Goal: Transaction & Acquisition: Book appointment/travel/reservation

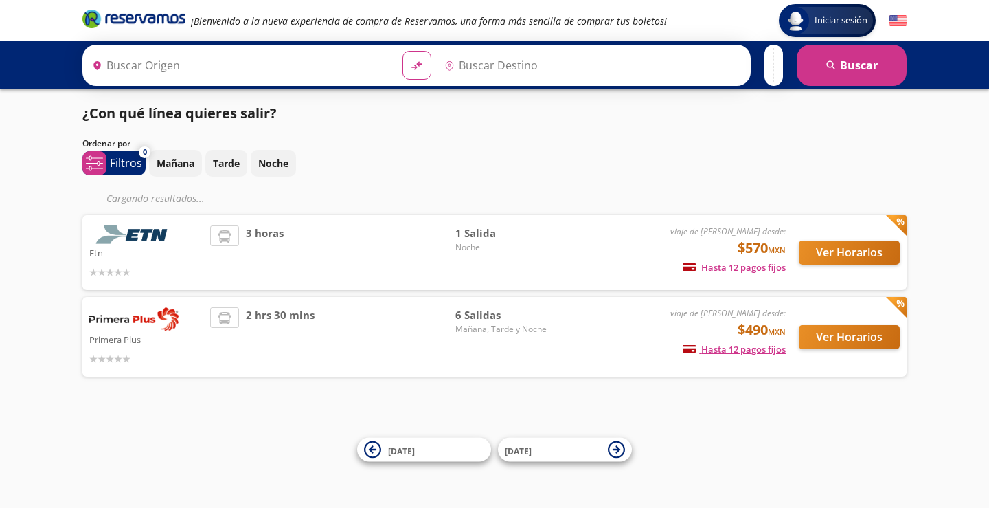
type input "[GEOGRAPHIC_DATA], [GEOGRAPHIC_DATA]"
type input "[GEOGRAPHIC_DATA][PERSON_NAME], [GEOGRAPHIC_DATA][PERSON_NAME]"
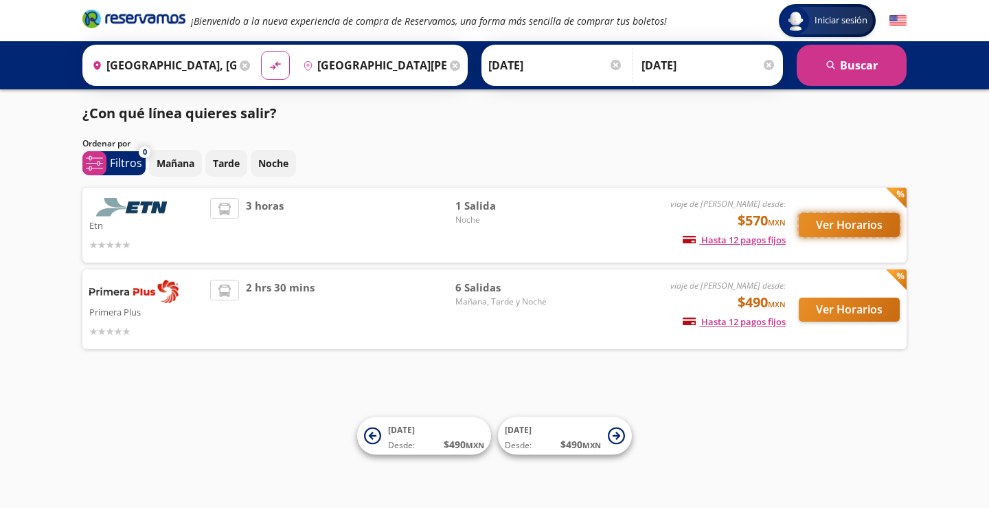
click at [846, 229] on button "Ver Horarios" at bounding box center [849, 225] width 101 height 24
click at [827, 308] on button "Ver Horarios" at bounding box center [849, 309] width 101 height 24
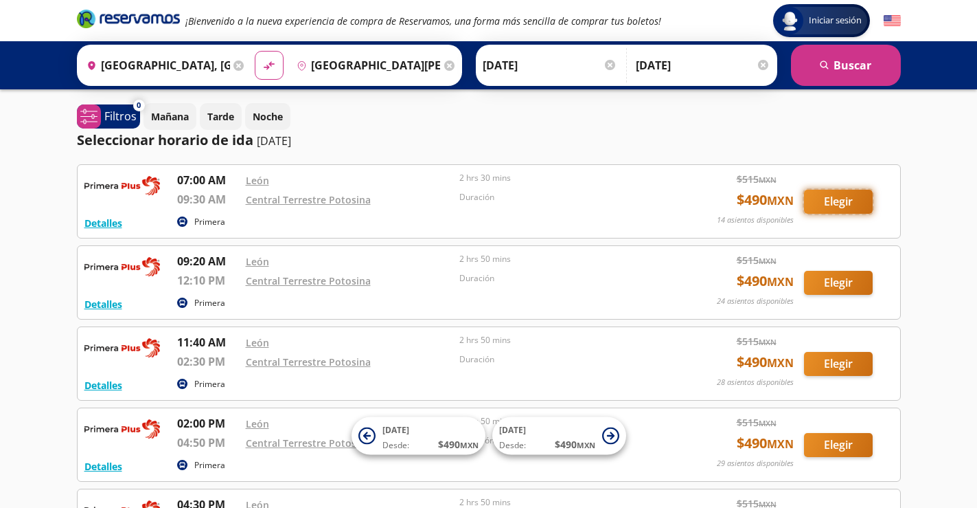
click at [837, 205] on button "Elegir" at bounding box center [838, 202] width 69 height 24
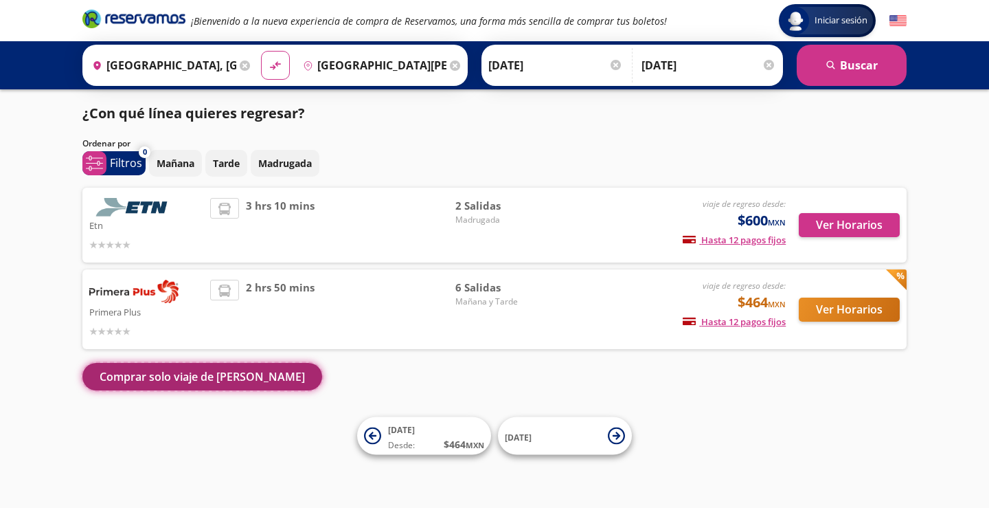
click at [164, 385] on button "Comprar solo viaje de [PERSON_NAME]" at bounding box center [202, 376] width 240 height 27
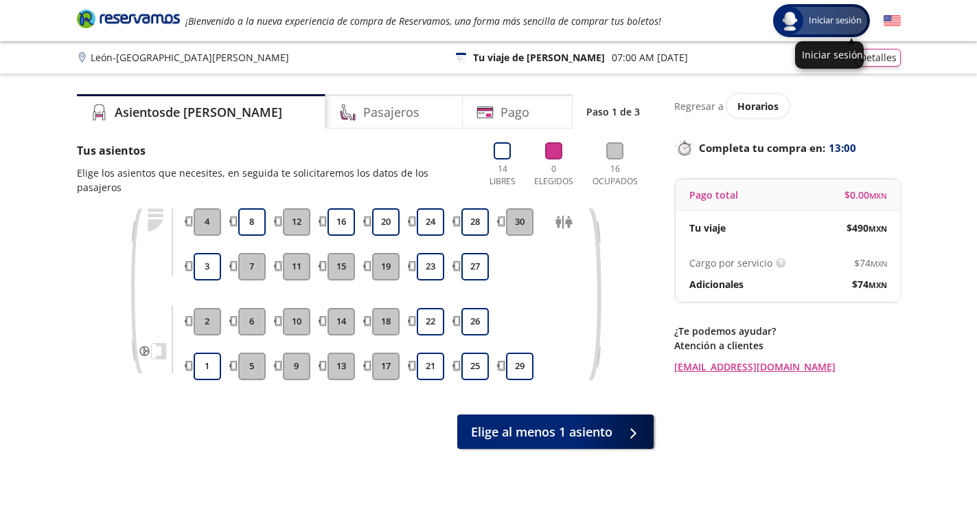
click at [814, 15] on span "Iniciar sesión" at bounding box center [836, 21] width 64 height 14
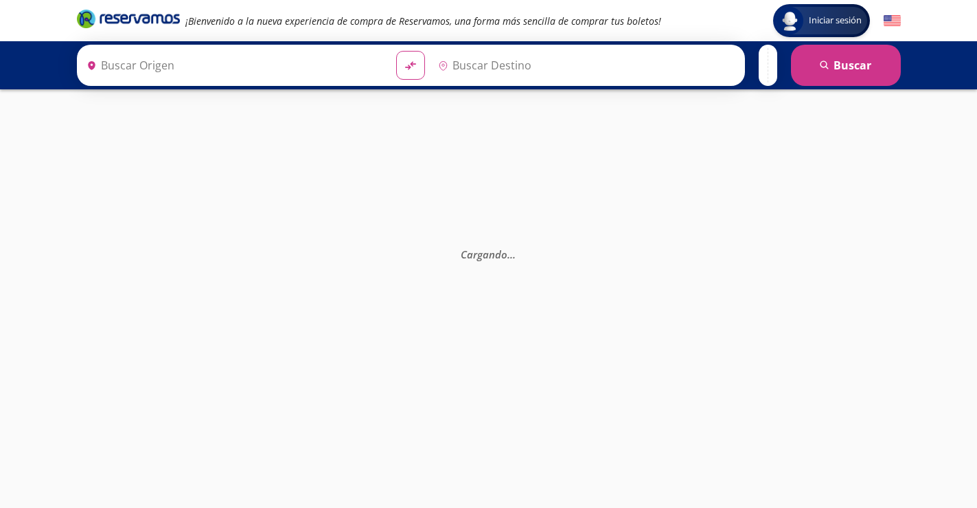
type input "[GEOGRAPHIC_DATA], [GEOGRAPHIC_DATA]"
type input "Central Terrestre Potosina, [GEOGRAPHIC_DATA][PERSON_NAME]"
